Goal: Task Accomplishment & Management: Manage account settings

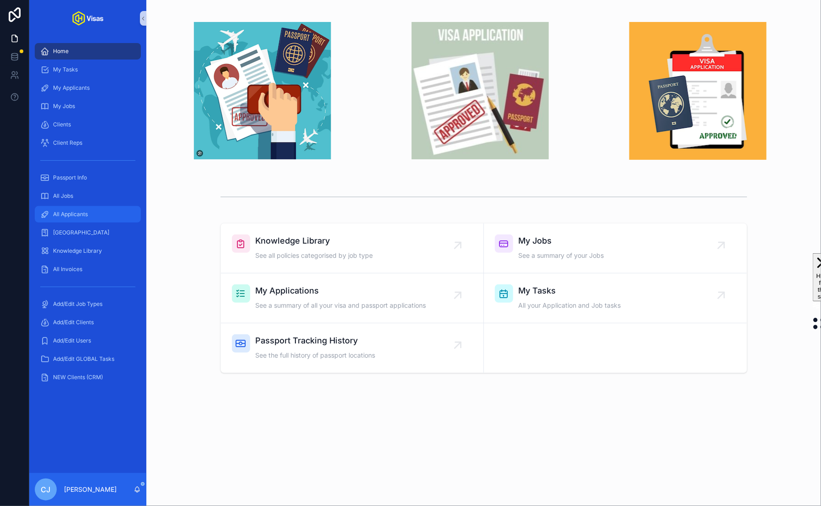
click at [97, 213] on div "All Applicants" at bounding box center [87, 214] width 95 height 15
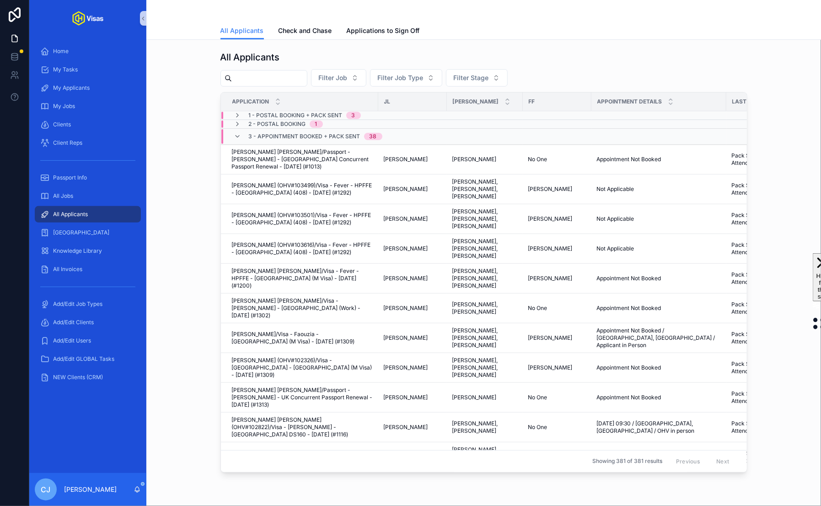
click at [272, 81] on input "scrollable content" at bounding box center [269, 78] width 75 height 13
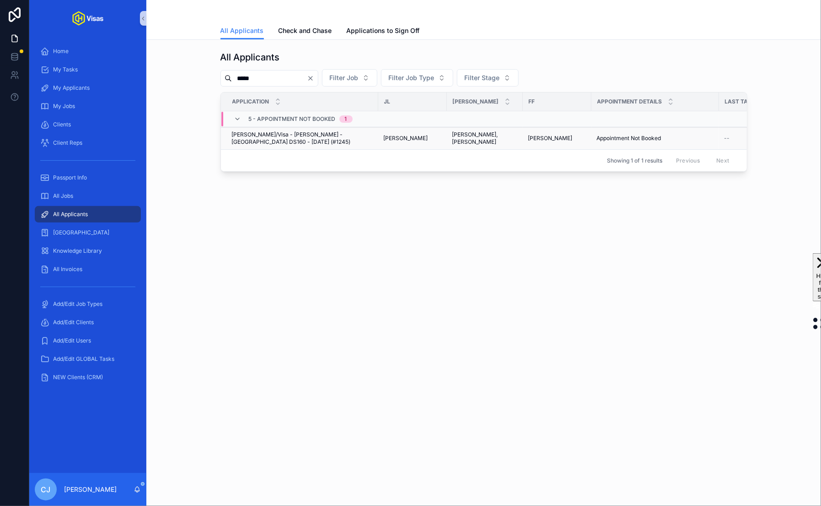
type input "*****"
click at [332, 133] on span "Krystle Gohel/Visa - Louis Tomlinson - USA DS160 - Jul/25 (#1245)" at bounding box center [302, 138] width 141 height 15
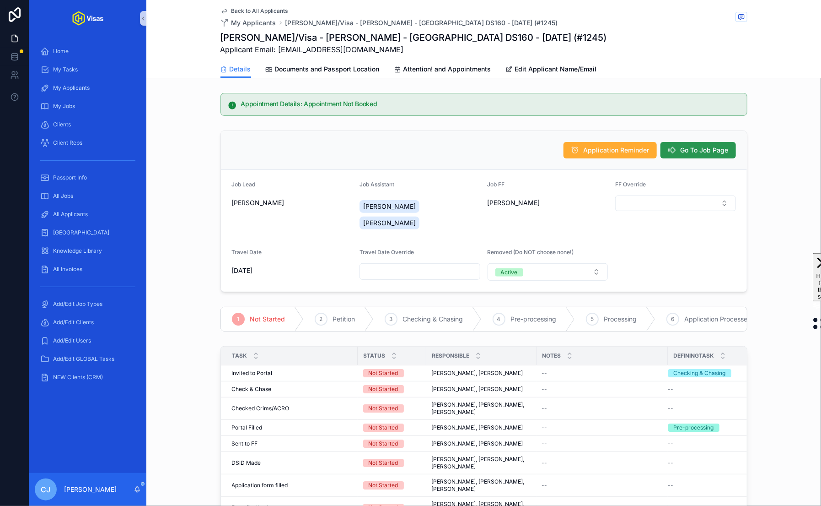
click at [688, 152] on span "Go To Job Page" at bounding box center [705, 150] width 48 height 9
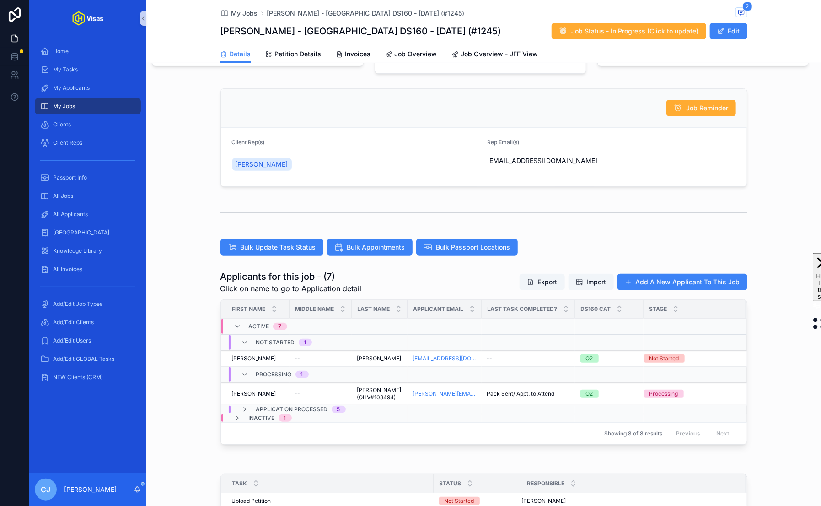
scroll to position [101, 0]
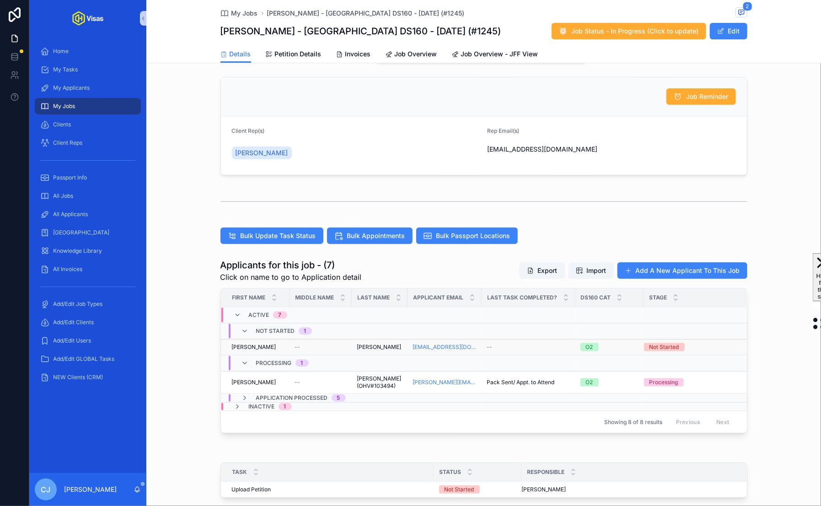
click at [369, 343] on span "Gohel" at bounding box center [379, 346] width 44 height 7
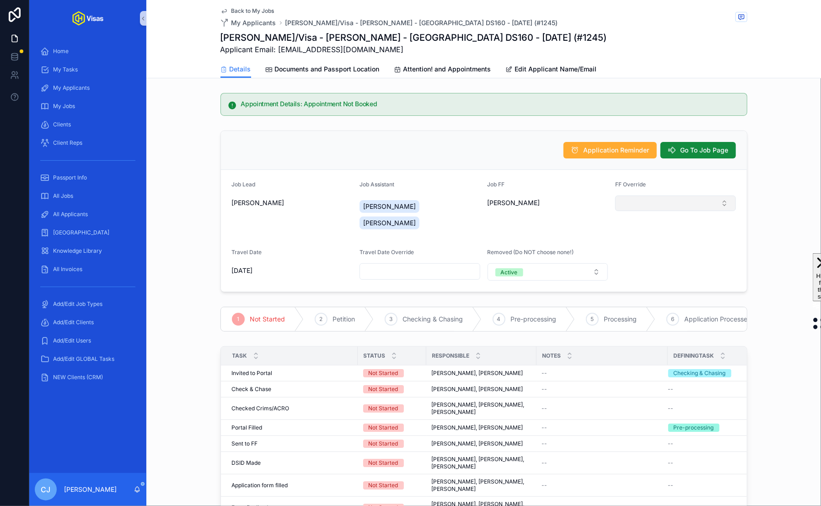
click at [624, 206] on button "Select Button" at bounding box center [675, 203] width 121 height 16
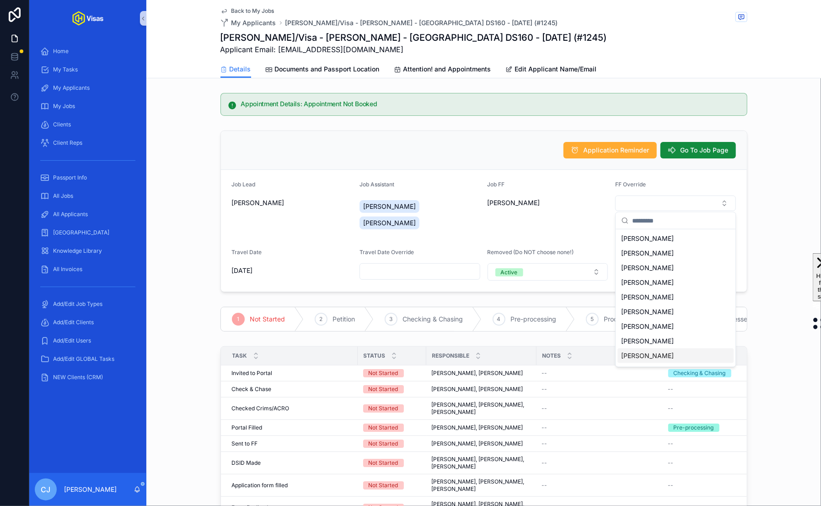
click at [648, 352] on span "[PERSON_NAME]" at bounding box center [648, 355] width 53 height 9
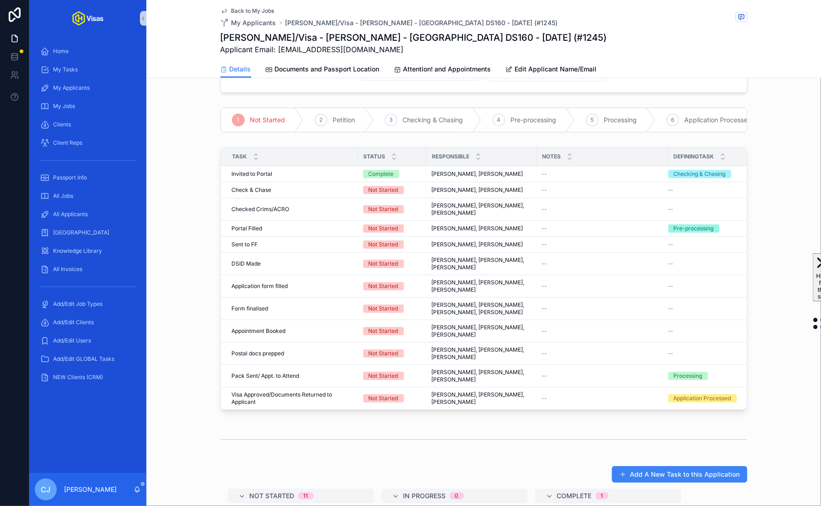
scroll to position [169, 0]
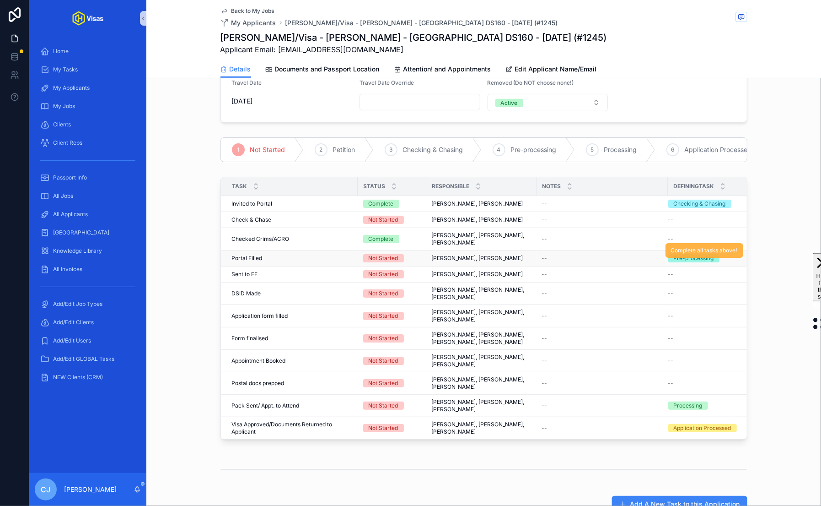
click at [695, 247] on span "Complete all tasks above!" at bounding box center [704, 250] width 67 height 7
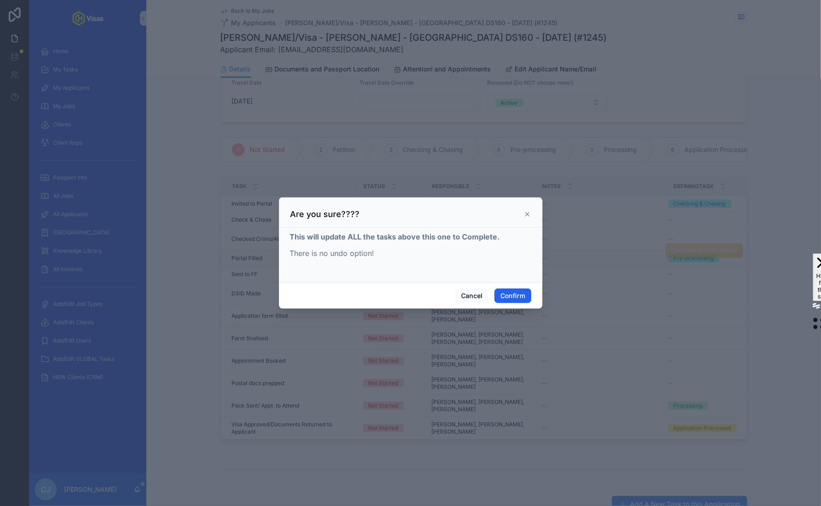
click at [512, 298] on button "Confirm" at bounding box center [513, 295] width 37 height 15
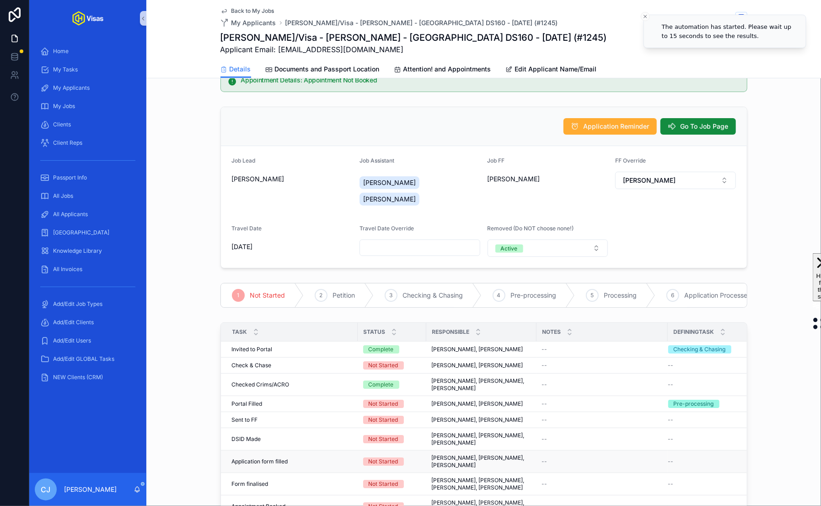
scroll to position [0, 0]
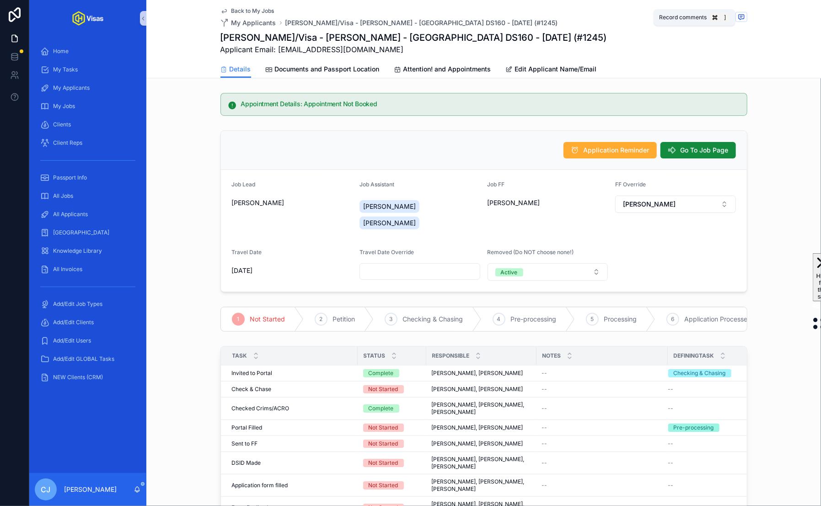
click at [738, 18] on icon "scrollable content" at bounding box center [741, 16] width 7 height 7
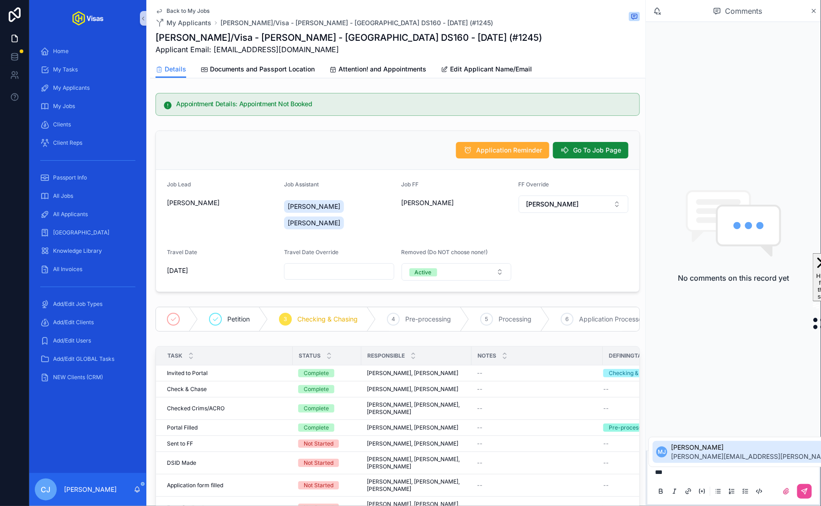
click at [705, 460] on span "murielle.johnson@gmail.com" at bounding box center [779, 456] width 216 height 9
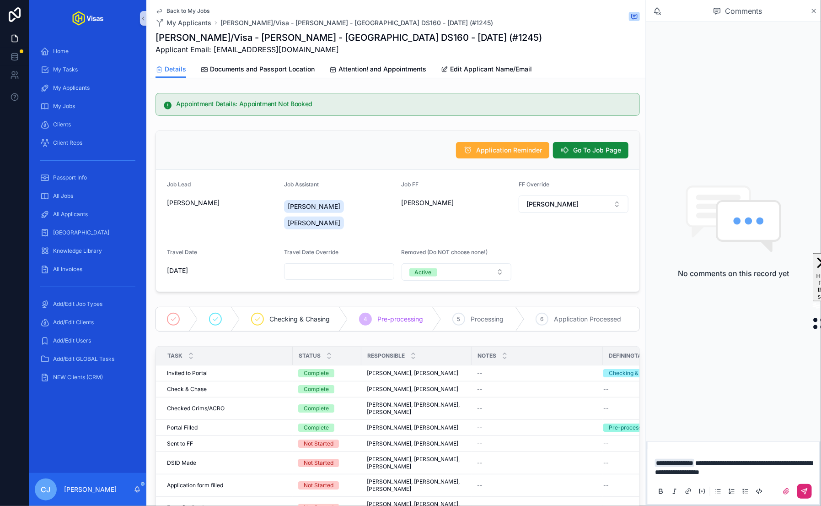
click at [811, 490] on button "scrollable content" at bounding box center [805, 491] width 15 height 15
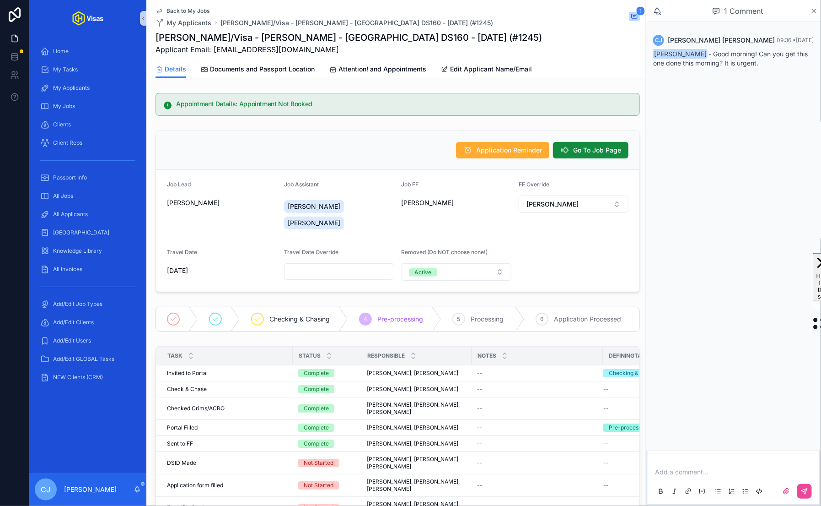
drag, startPoint x: 250, startPoint y: 317, endPoint x: 319, endPoint y: 9, distance: 315.2
click at [689, 474] on p "scrollable content" at bounding box center [735, 471] width 161 height 9
click at [805, 491] on icon "scrollable content" at bounding box center [805, 489] width 3 height 3
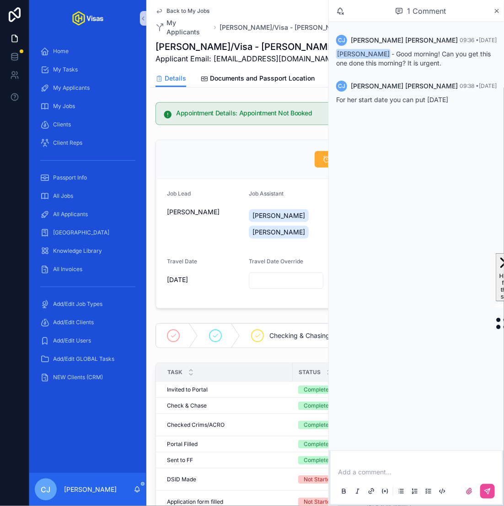
click at [269, 140] on div "Application Reminder Go To Job Page" at bounding box center [327, 159] width 342 height 39
click at [282, 74] on link "Documents and Passport Location" at bounding box center [258, 79] width 114 height 18
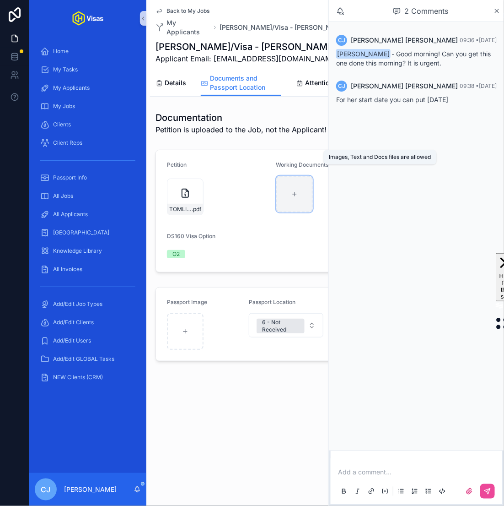
click at [293, 192] on div "scrollable content" at bounding box center [294, 194] width 37 height 37
type input "**********"
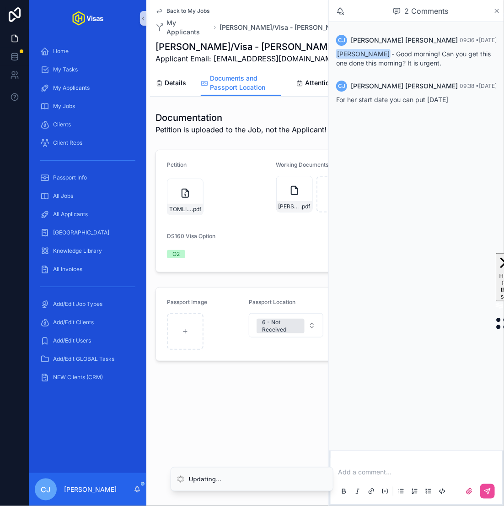
click at [496, 11] on icon "scrollable content" at bounding box center [497, 10] width 7 height 7
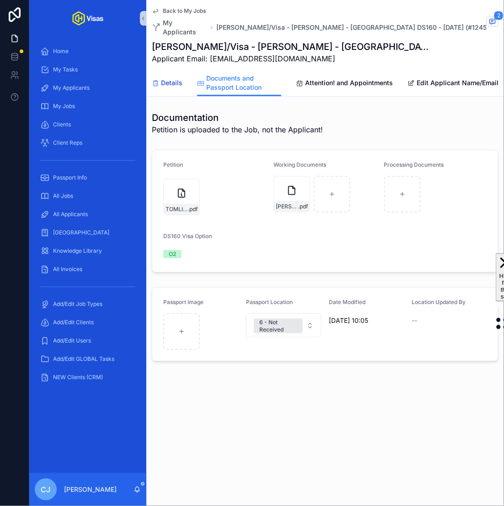
click at [176, 78] on span "Details" at bounding box center [172, 82] width 22 height 9
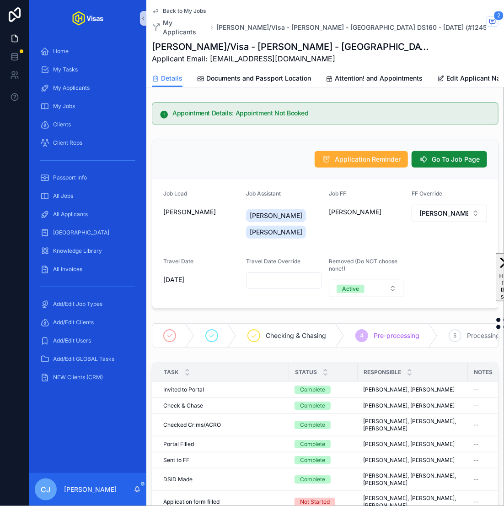
drag, startPoint x: 243, startPoint y: 285, endPoint x: 403, endPoint y: 6, distance: 321.4
click at [232, 74] on span "Documents and Passport Location" at bounding box center [258, 78] width 105 height 9
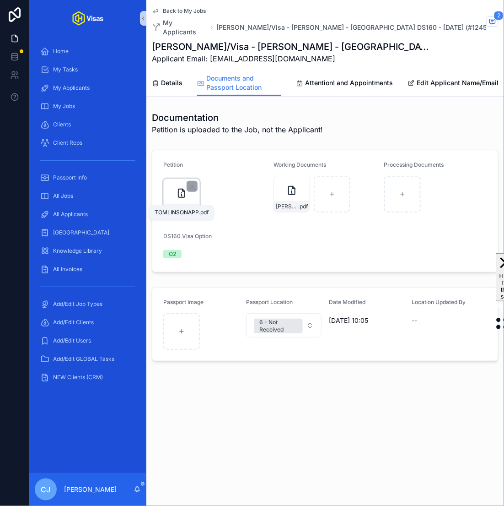
click at [185, 205] on span "TOMLINSONAPP" at bounding box center [177, 208] width 22 height 7
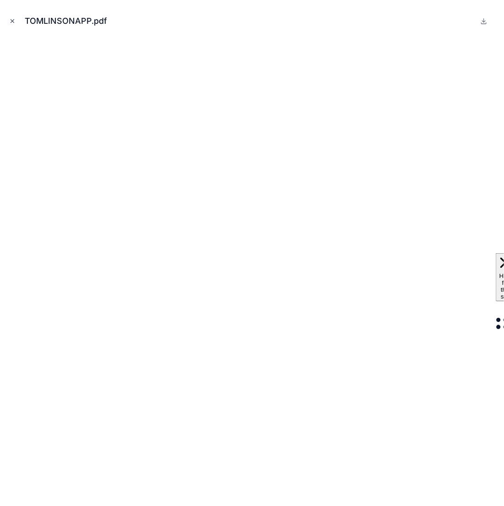
click at [11, 21] on icon "Close modal" at bounding box center [12, 21] width 6 height 6
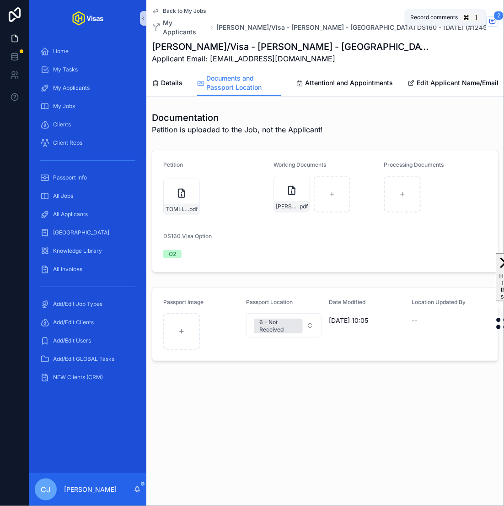
click at [495, 13] on span "2" at bounding box center [499, 15] width 10 height 9
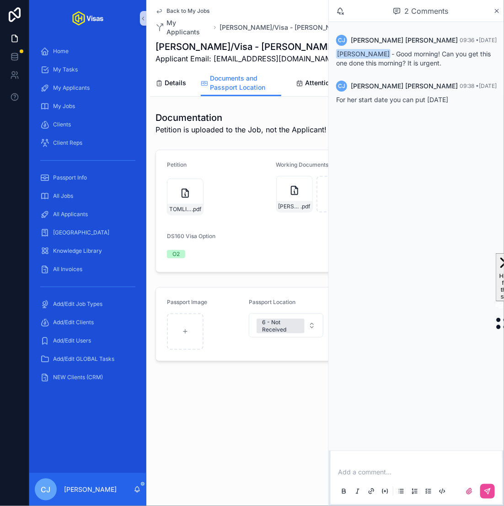
click at [281, 111] on h1 "Documentation" at bounding box center [241, 117] width 171 height 13
click at [188, 205] on span "TOMLINSONAPP" at bounding box center [180, 208] width 22 height 7
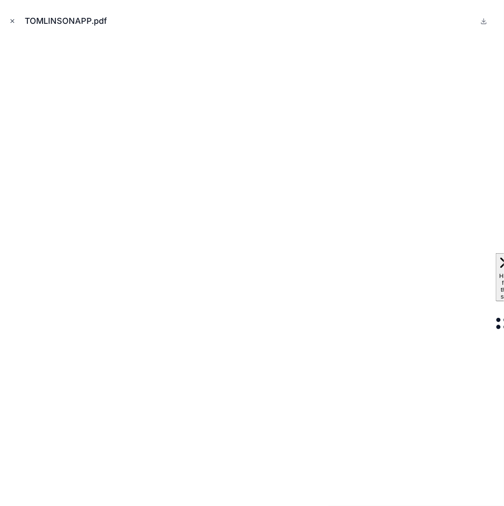
click at [11, 21] on icon "Close modal" at bounding box center [12, 21] width 6 height 6
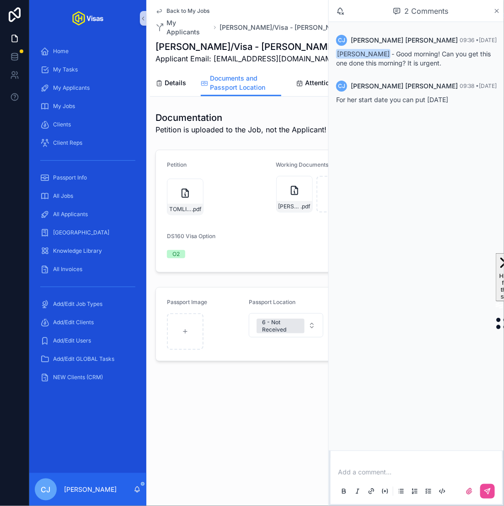
click at [495, 10] on icon "scrollable content" at bounding box center [497, 10] width 7 height 7
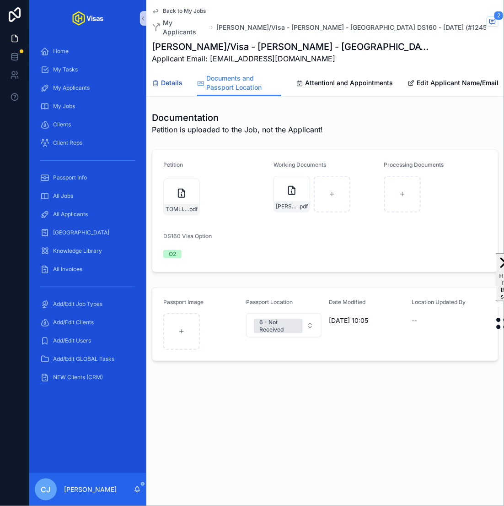
click at [164, 78] on span "Details" at bounding box center [172, 82] width 22 height 9
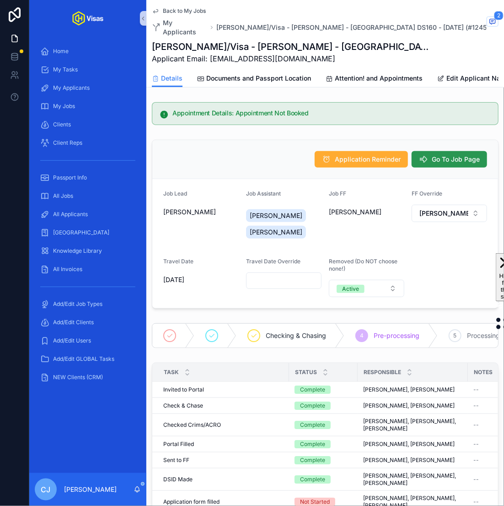
click at [444, 155] on span "Go To Job Page" at bounding box center [456, 159] width 48 height 9
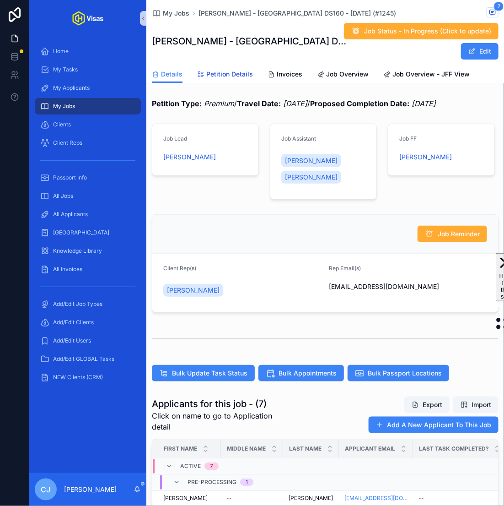
click at [238, 70] on span "Petition Details" at bounding box center [229, 74] width 47 height 9
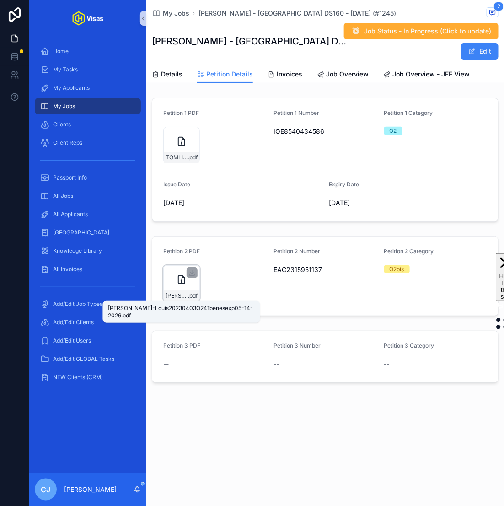
click at [183, 295] on span "TOMLINSON-Louis20230403O241benesexp05-14-2026" at bounding box center [177, 295] width 22 height 7
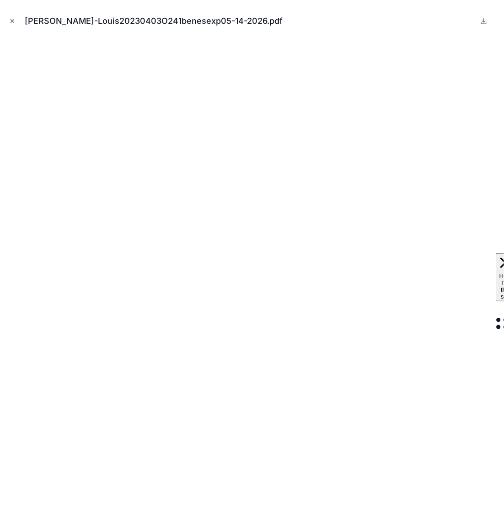
click at [15, 24] on icon "Close modal" at bounding box center [12, 21] width 6 height 6
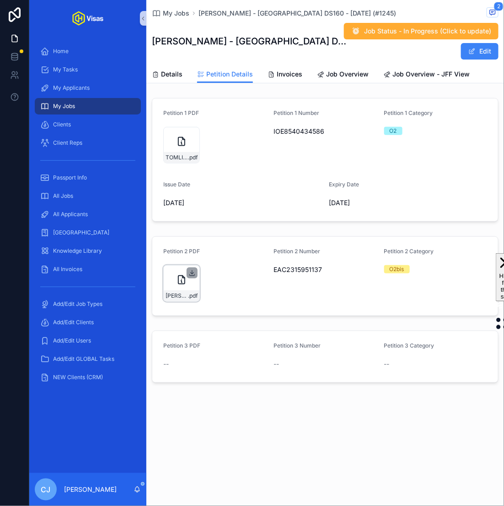
click at [189, 272] on icon "scrollable content" at bounding box center [192, 272] width 7 height 7
click at [176, 74] on span "Details" at bounding box center [172, 74] width 22 height 9
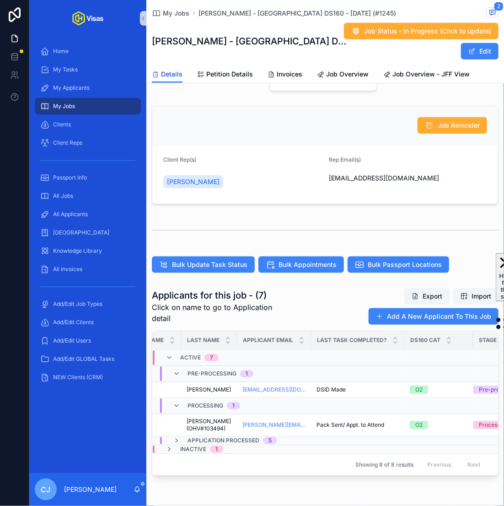
scroll to position [0, 147]
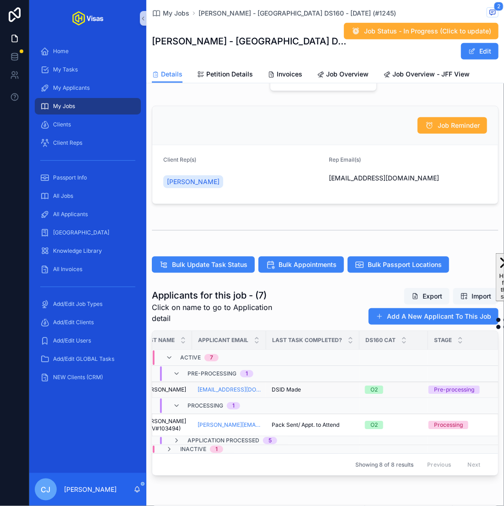
click at [315, 389] on div "DSID Made DSID Made" at bounding box center [313, 389] width 82 height 7
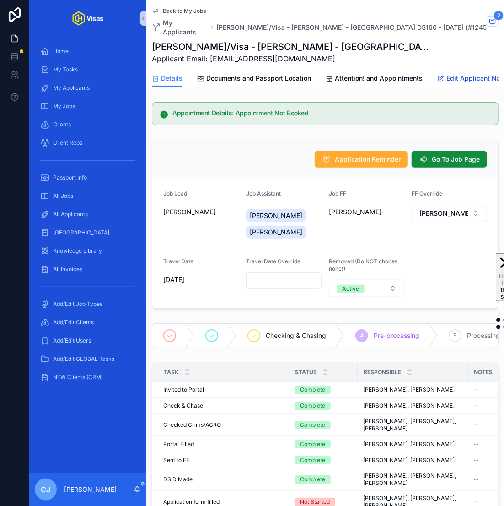
click at [459, 74] on span "Edit Applicant Name/Email" at bounding box center [488, 78] width 82 height 9
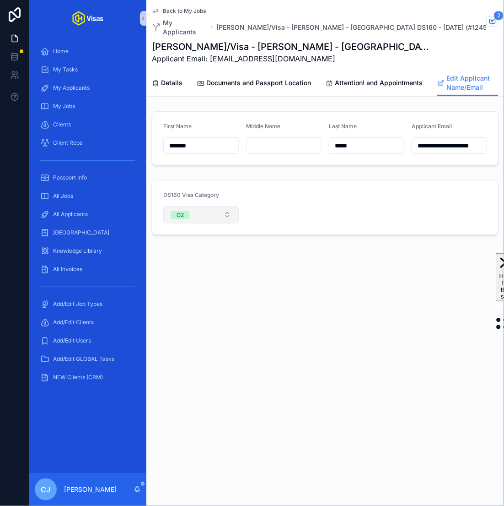
click at [225, 206] on button "O2" at bounding box center [200, 214] width 75 height 17
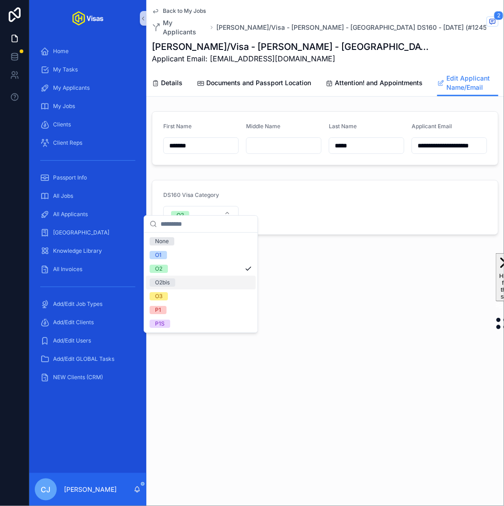
click at [190, 285] on div "O2bis" at bounding box center [201, 282] width 110 height 14
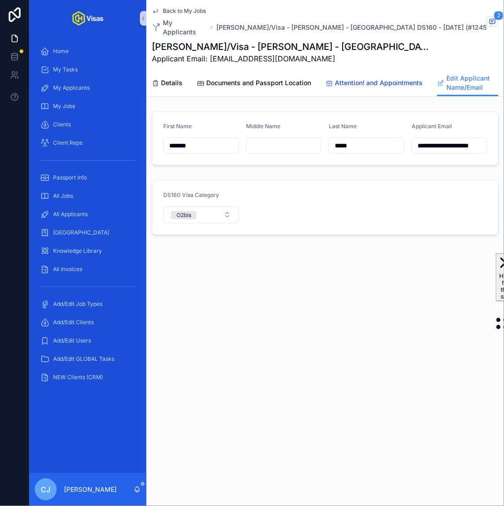
click at [357, 78] on span "Attention! and Appointments" at bounding box center [379, 82] width 88 height 9
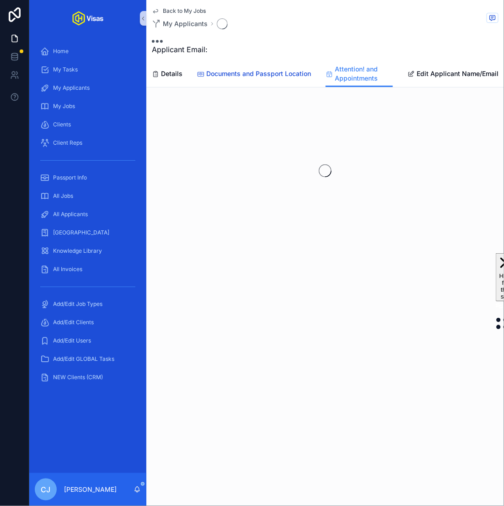
click at [237, 72] on span "Documents and Passport Location" at bounding box center [258, 73] width 105 height 9
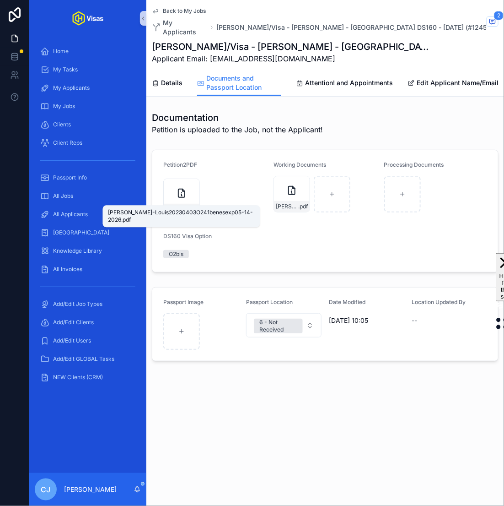
click at [184, 205] on span "TOMLINSON-Louis20230403O241benesexp05-14-2026" at bounding box center [177, 208] width 22 height 7
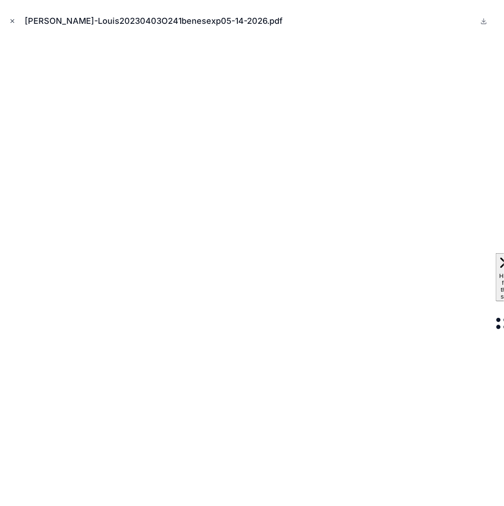
click at [13, 21] on icon "Close modal" at bounding box center [12, 21] width 3 height 3
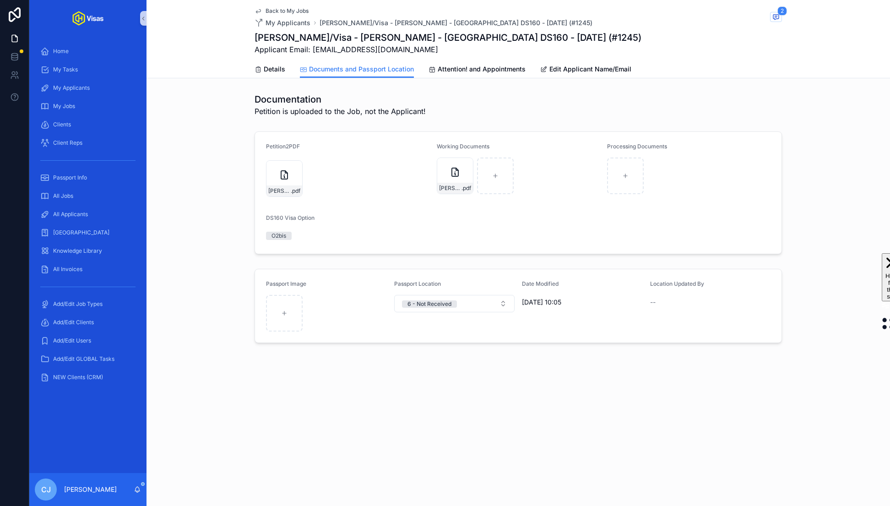
click at [39, 489] on div "CJ" at bounding box center [46, 489] width 22 height 22
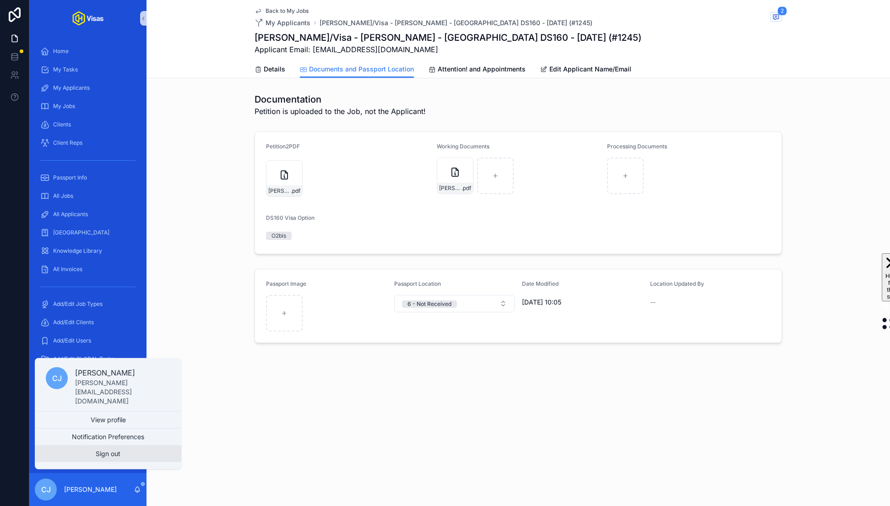
click at [86, 453] on button "Sign out" at bounding box center [108, 453] width 146 height 16
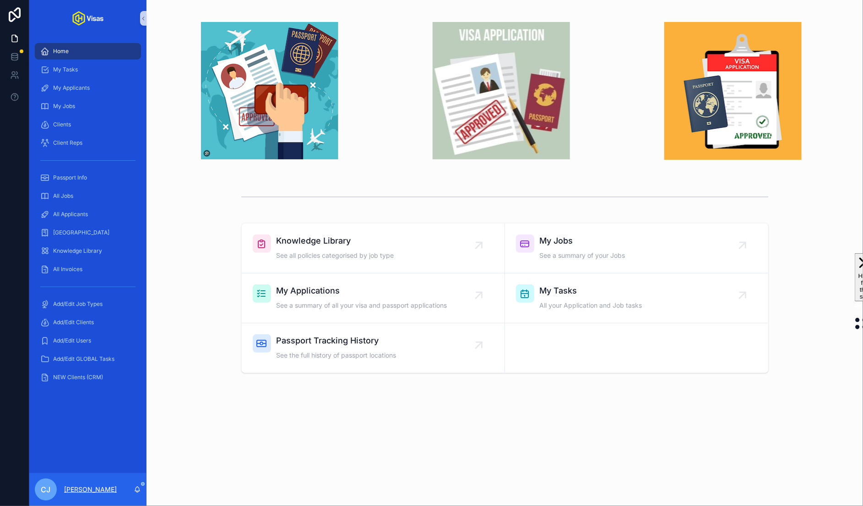
click at [78, 487] on p "[PERSON_NAME]" at bounding box center [90, 489] width 53 height 9
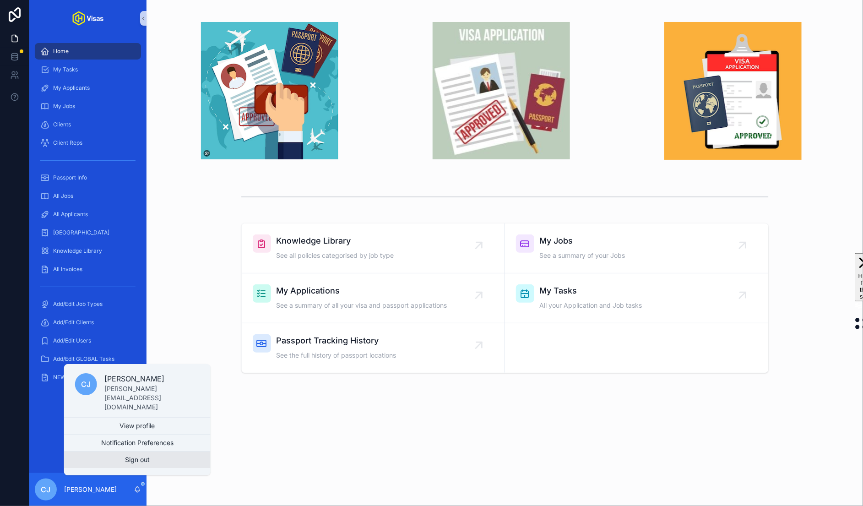
click at [137, 459] on button "Sign out" at bounding box center [137, 459] width 146 height 16
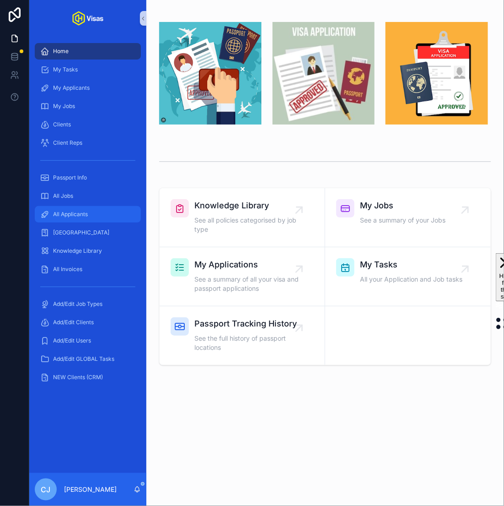
click at [65, 212] on span "All Applicants" at bounding box center [70, 213] width 35 height 7
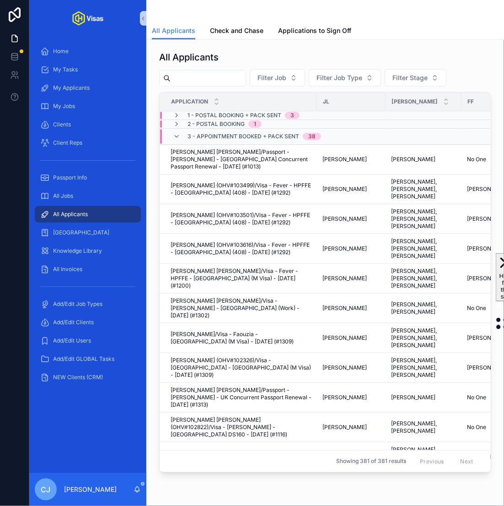
click at [217, 79] on input "scrollable content" at bounding box center [208, 78] width 75 height 13
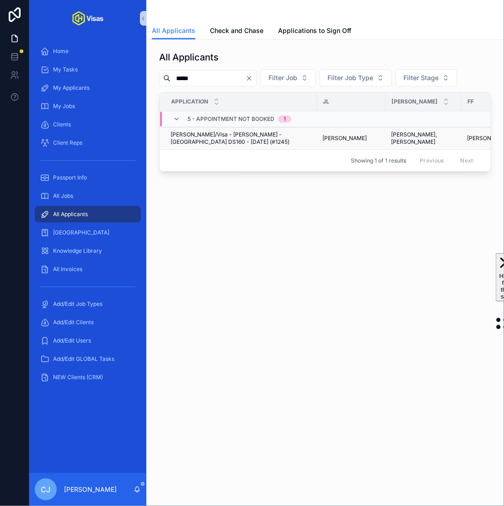
type input "*****"
click at [243, 135] on span "Krystle Gohel/Visa - Louis Tomlinson - USA DS160 - Jul/25 (#1245)" at bounding box center [241, 138] width 141 height 15
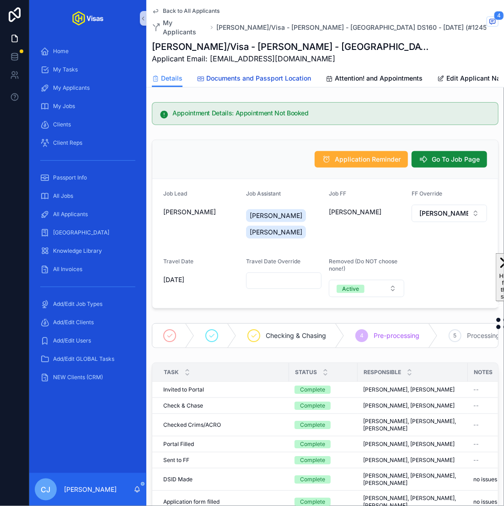
click at [291, 74] on span "Documents and Passport Location" at bounding box center [258, 78] width 105 height 9
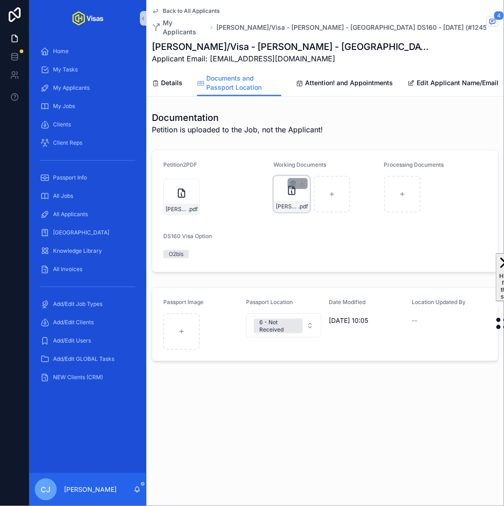
click at [289, 201] on div "GOHEL-DSID .pdf" at bounding box center [292, 206] width 36 height 11
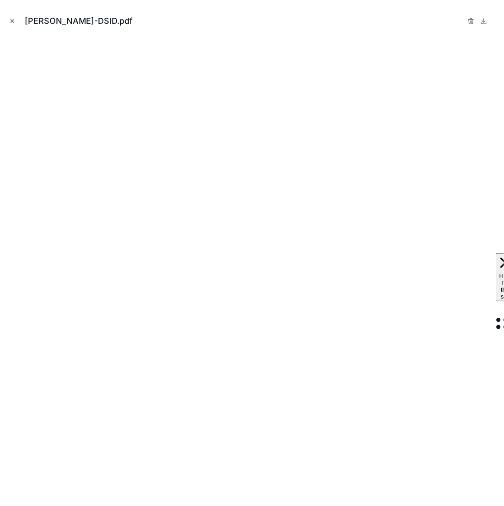
click at [12, 21] on icon "Close modal" at bounding box center [12, 21] width 3 height 3
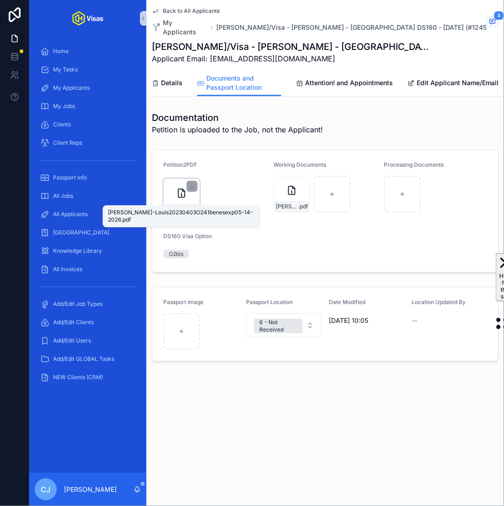
click at [179, 205] on span "TOMLINSON-Louis20230403O241benesexp05-14-2026" at bounding box center [177, 208] width 22 height 7
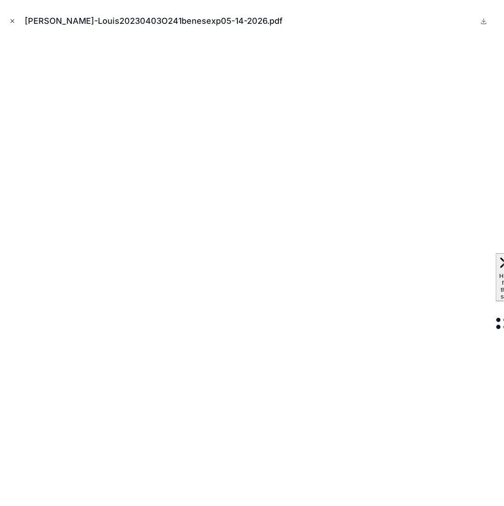
click at [12, 19] on icon "Close modal" at bounding box center [12, 21] width 6 height 6
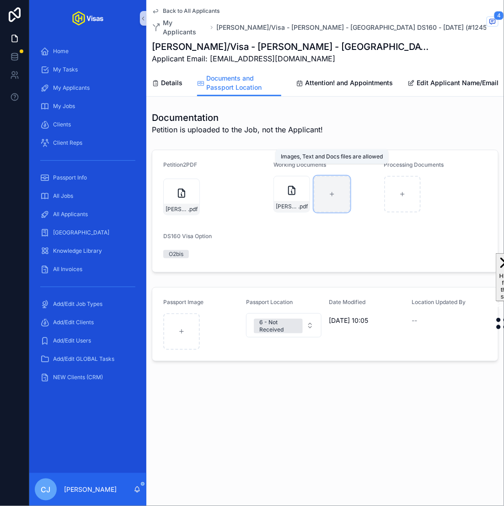
click at [341, 181] on div "scrollable content" at bounding box center [332, 194] width 37 height 37
type input "**********"
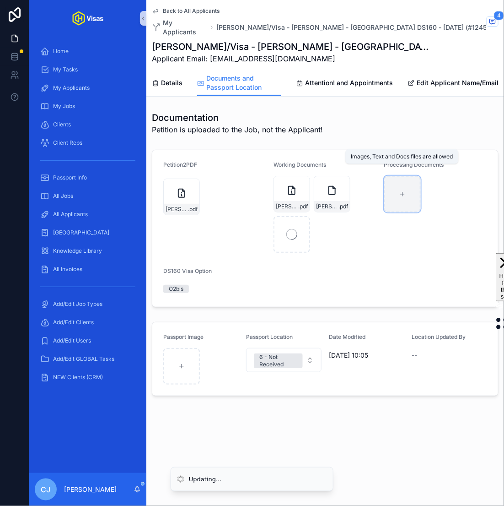
click at [409, 190] on div "scrollable content" at bounding box center [402, 194] width 37 height 37
type input "**********"
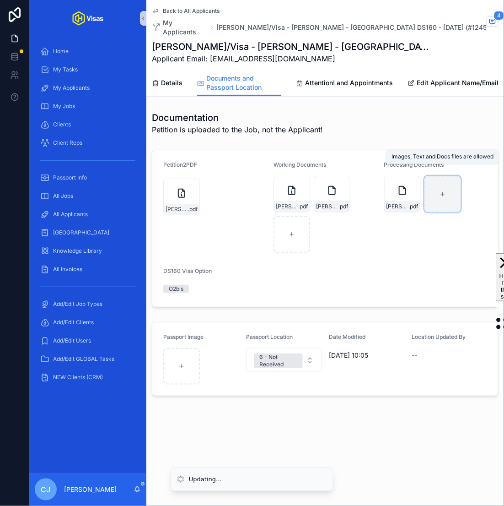
click at [437, 188] on div "scrollable content" at bounding box center [443, 194] width 37 height 37
click at [451, 193] on div "scrollable content" at bounding box center [443, 194] width 37 height 37
type input "**********"
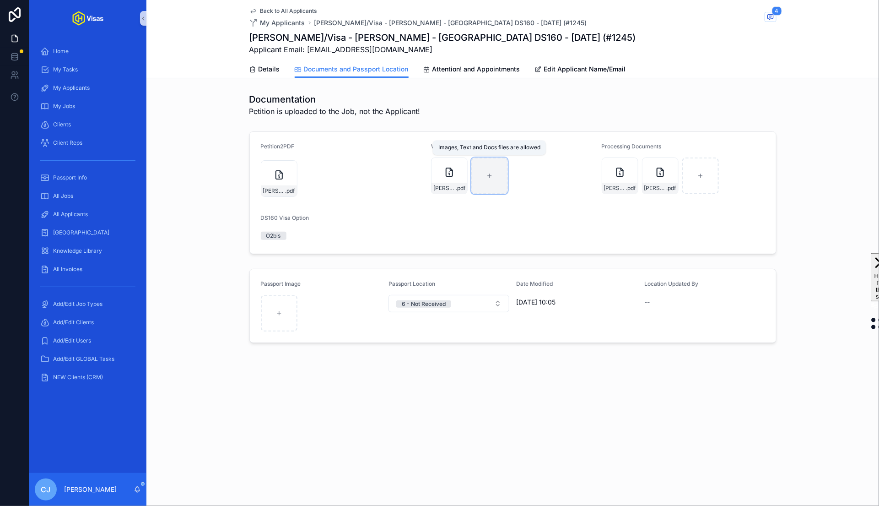
click at [483, 187] on div "scrollable content" at bounding box center [489, 175] width 37 height 37
type input "**********"
click at [265, 67] on span "Details" at bounding box center [270, 69] width 22 height 9
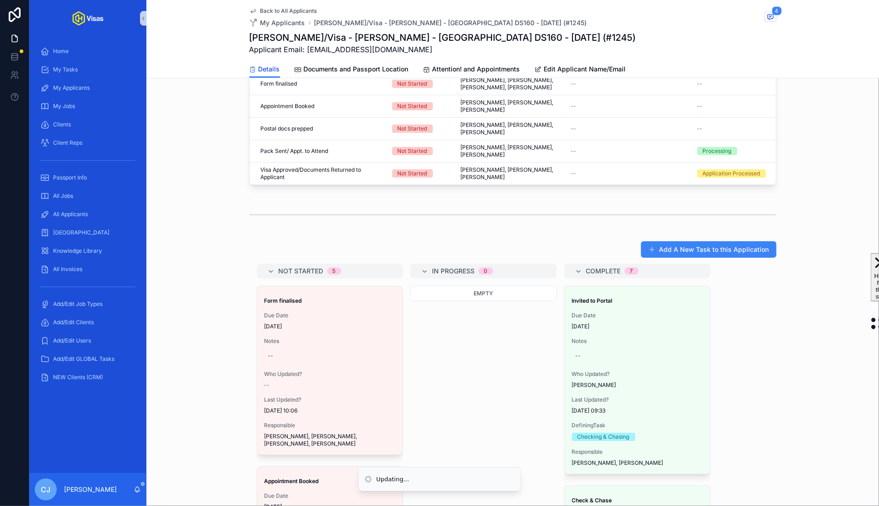
scroll to position [457, 0]
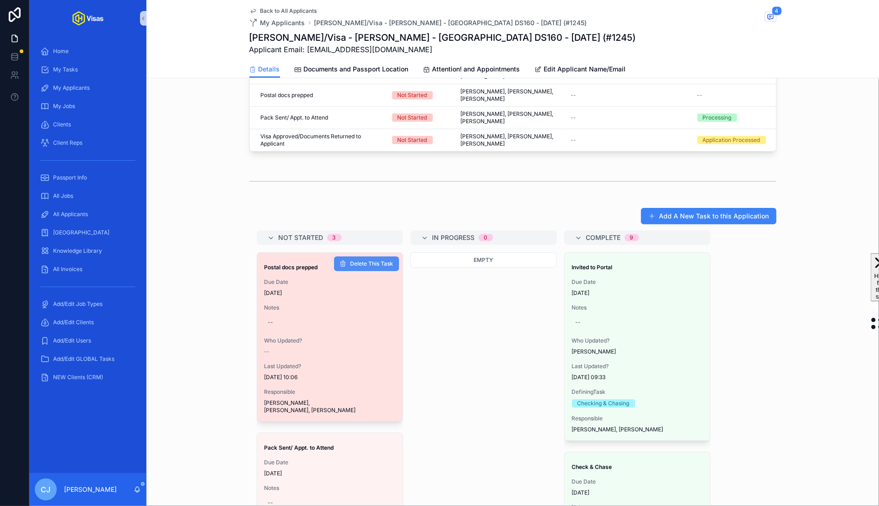
click at [383, 256] on button "Delete This Task" at bounding box center [366, 263] width 65 height 15
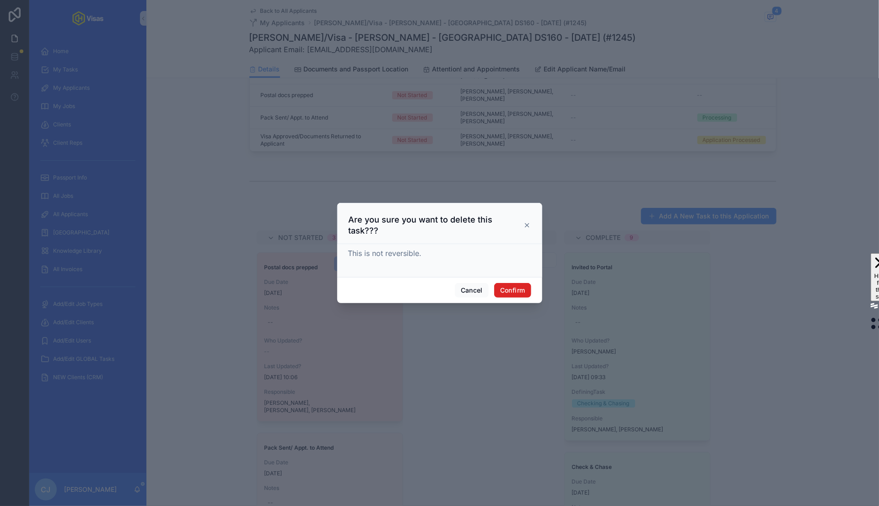
click at [514, 287] on button "Confirm" at bounding box center [512, 290] width 37 height 15
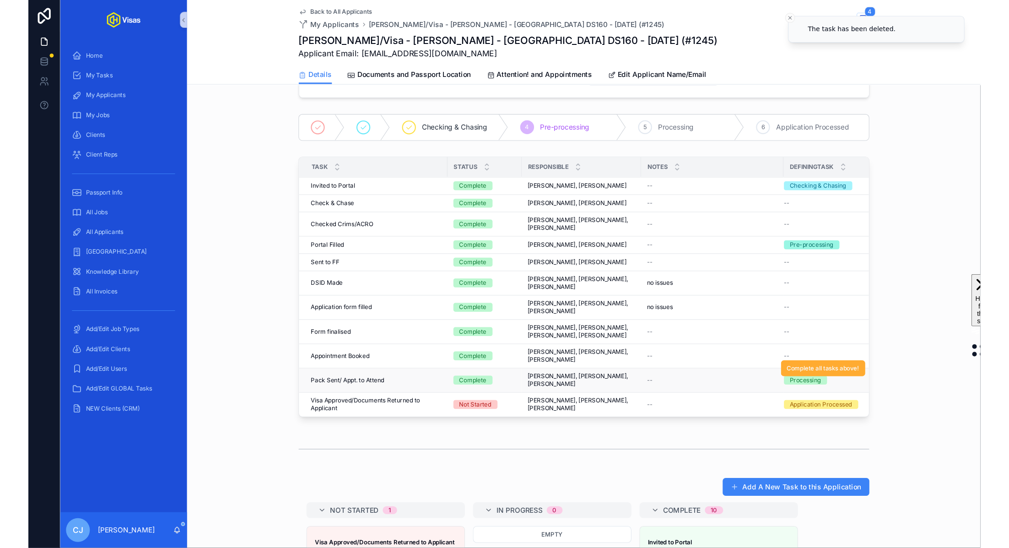
scroll to position [0, 0]
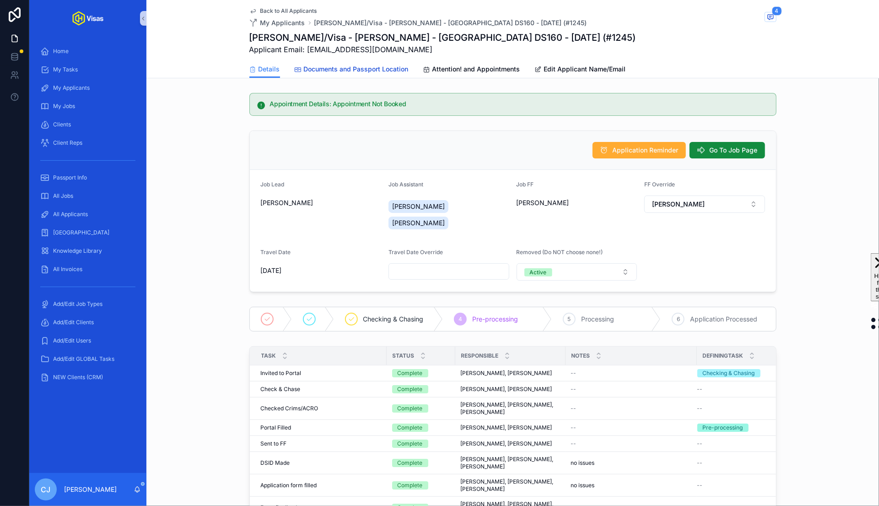
click at [374, 67] on span "Documents and Passport Location" at bounding box center [356, 69] width 105 height 9
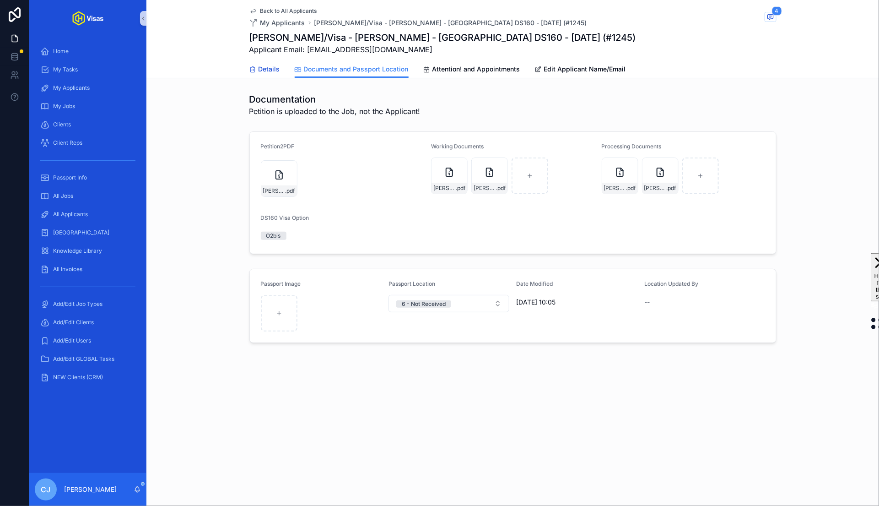
click at [272, 72] on span "Details" at bounding box center [270, 69] width 22 height 9
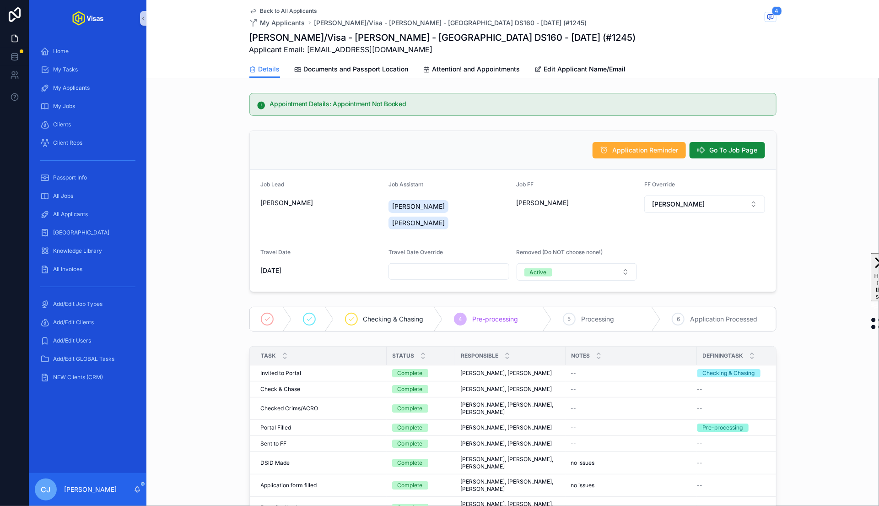
click at [774, 16] on span "scrollable content" at bounding box center [771, 17] width 12 height 10
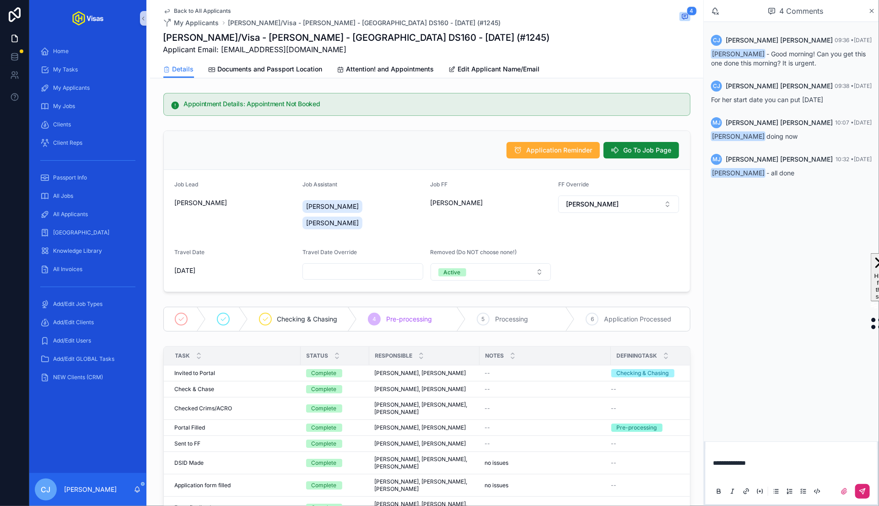
click at [858, 493] on button "scrollable content" at bounding box center [862, 491] width 15 height 15
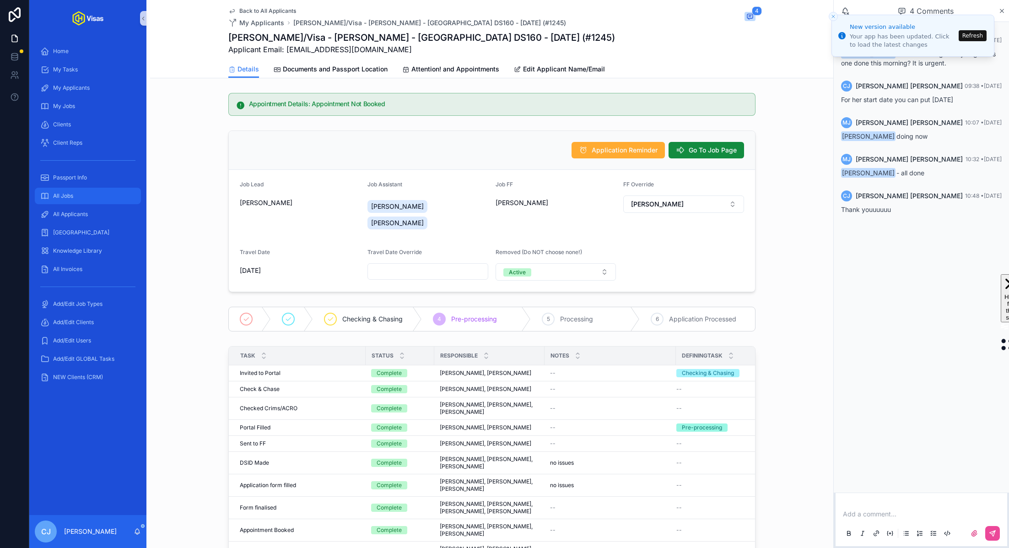
click at [74, 194] on div "All Jobs" at bounding box center [87, 196] width 95 height 15
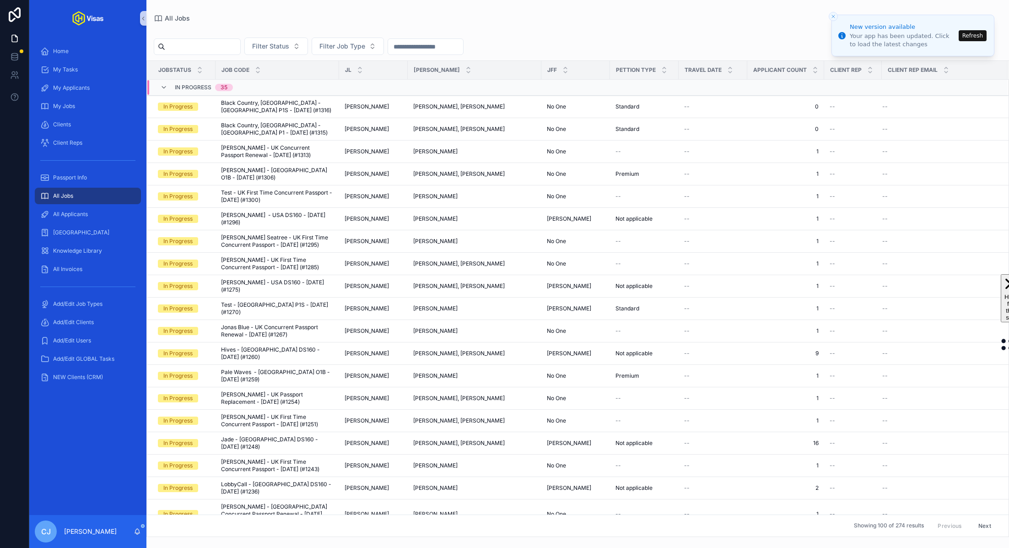
click at [879, 37] on button "Refresh" at bounding box center [973, 35] width 28 height 11
